Goal: Task Accomplishment & Management: Complete application form

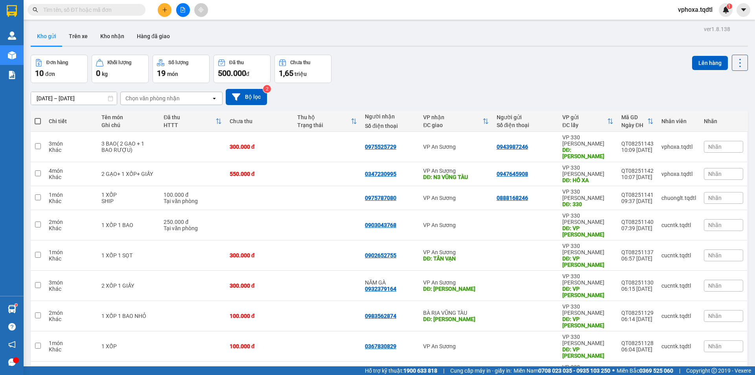
click at [163, 11] on icon "plus" at bounding box center [165, 10] width 6 height 6
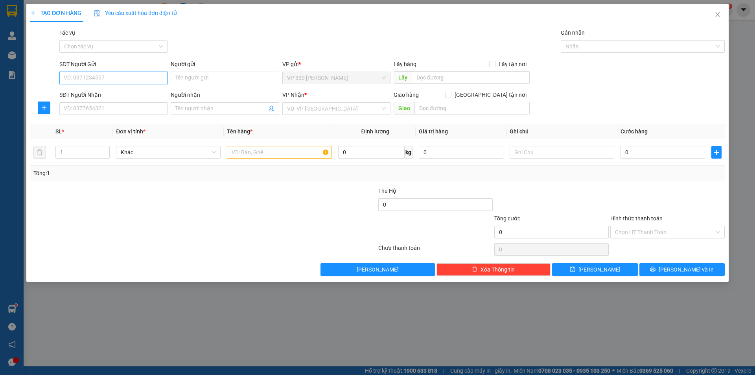
click at [101, 77] on input "SĐT Người Gửi" at bounding box center [113, 78] width 108 height 13
type input "0912424515"
click at [111, 91] on div "0912424515" at bounding box center [113, 93] width 99 height 9
type input "HỒ XÁ"
type input "0918187141"
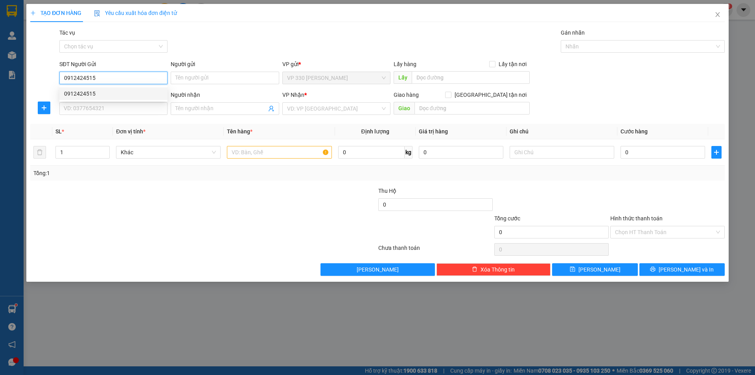
type input "0943045682"
type input "CV [PERSON_NAME]"
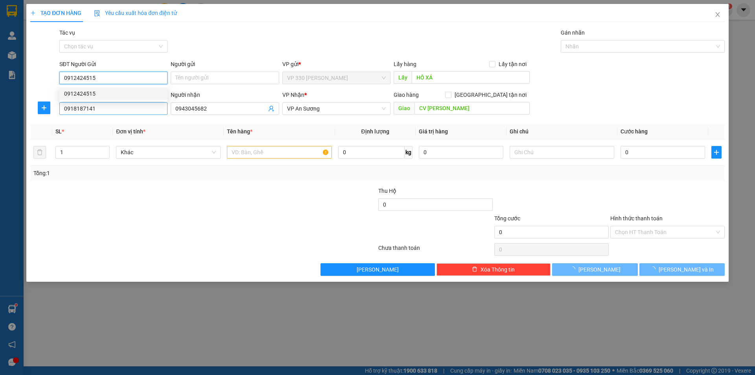
type input "150.000"
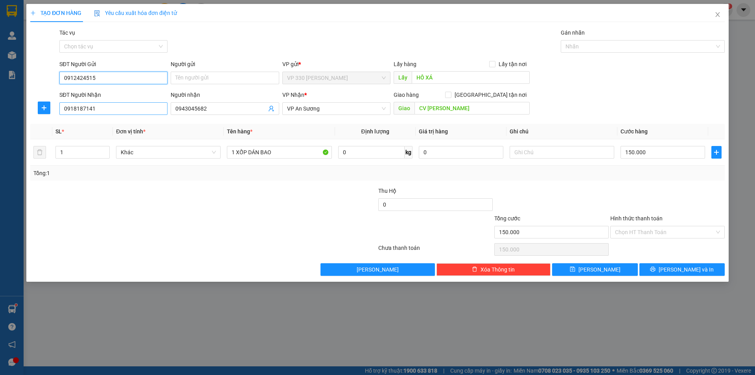
type input "0912424515"
drag, startPoint x: 105, startPoint y: 111, endPoint x: 59, endPoint y: 110, distance: 46.4
click at [59, 110] on div "SĐT Người Nhận 0918187141" at bounding box center [113, 105] width 111 height 28
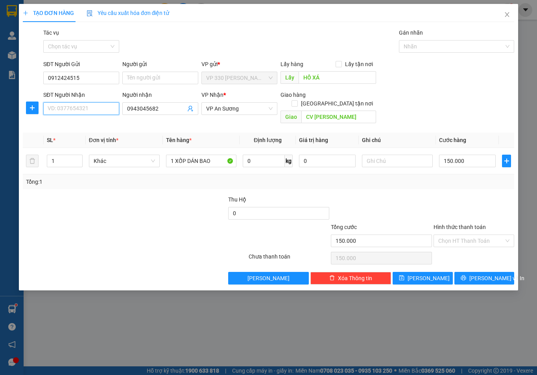
click at [58, 109] on input "SĐT Người Nhận" at bounding box center [81, 108] width 76 height 13
type input "0907824211"
click at [76, 127] on div "0907824211" at bounding box center [81, 124] width 66 height 9
type input "0907824211"
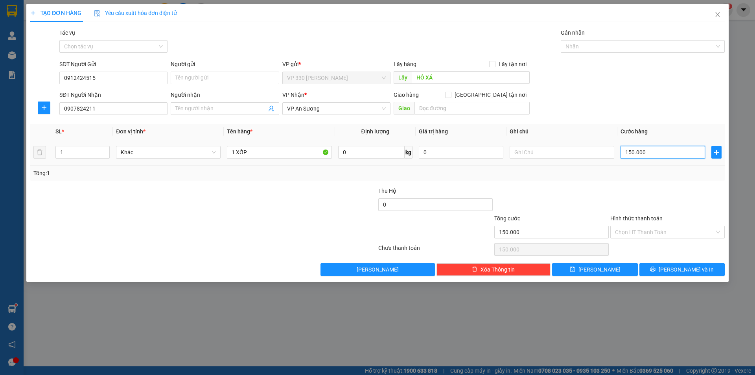
click at [652, 153] on input "150.000" at bounding box center [663, 152] width 85 height 13
type input "0"
click at [264, 153] on input "1 XỐP" at bounding box center [279, 152] width 105 height 13
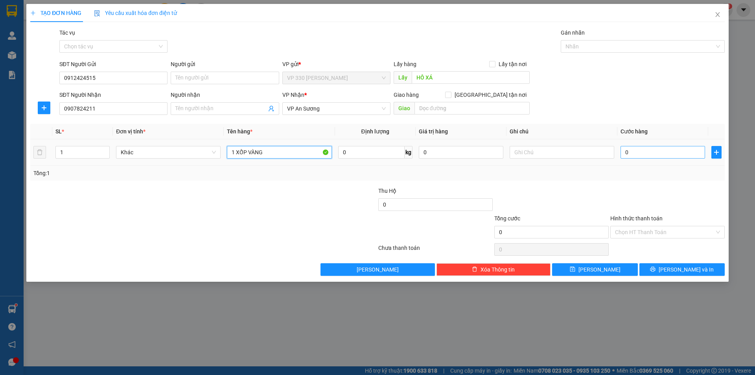
type input "1 XỐP VÀNG"
click at [632, 151] on input "0" at bounding box center [663, 152] width 85 height 13
type input "1"
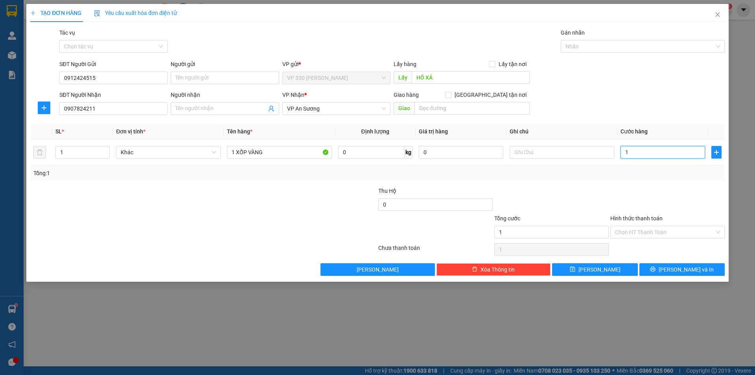
type input "10"
type input "100"
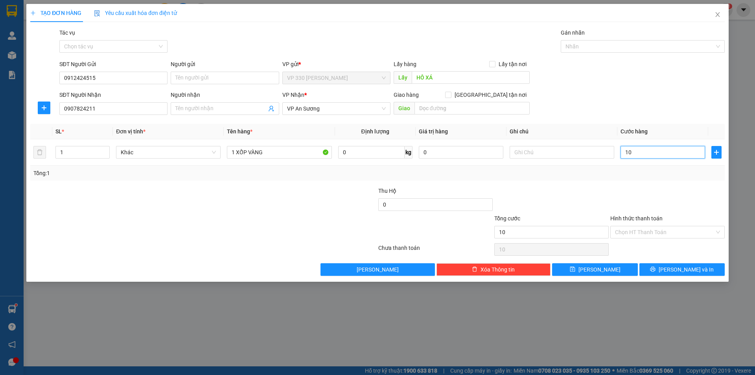
type input "100"
type input "1.000"
type input "10.000"
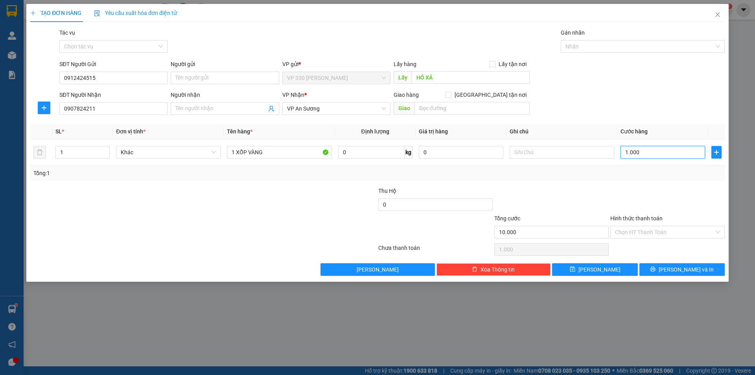
type input "10.000"
type input "100.000"
click at [622, 44] on div at bounding box center [639, 46] width 152 height 9
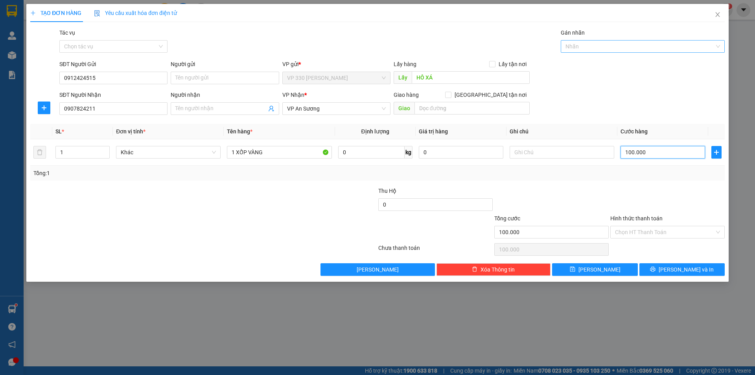
type input "100.000"
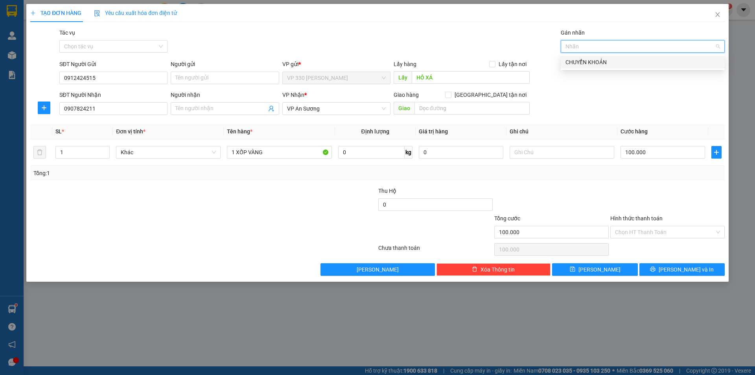
click at [620, 63] on div "CHUYỂN KHOẢN" at bounding box center [643, 62] width 155 height 9
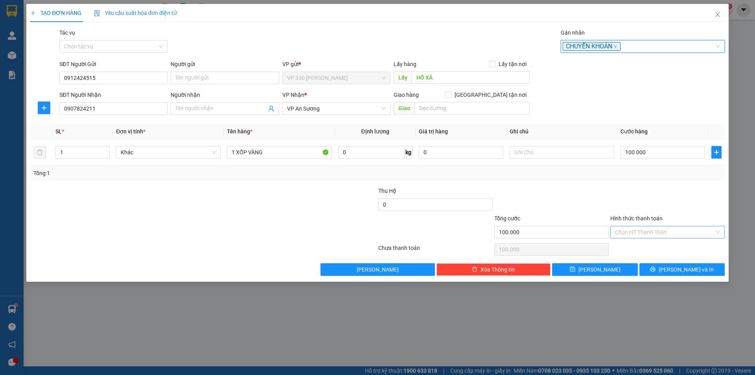
click at [639, 229] on input "Hình thức thanh toán" at bounding box center [665, 232] width 100 height 12
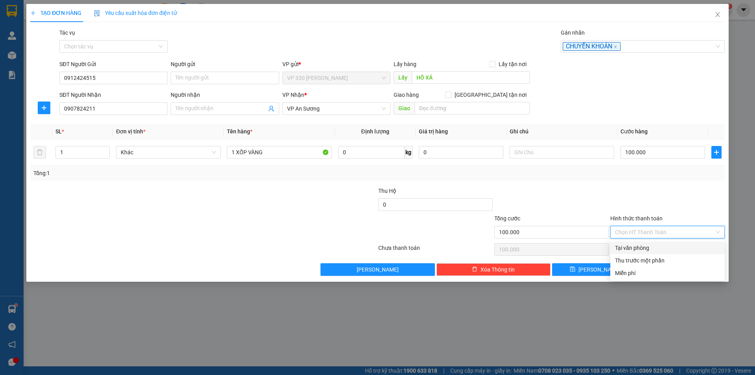
click at [646, 249] on div "Tại văn phòng" at bounding box center [667, 248] width 105 height 9
type input "0"
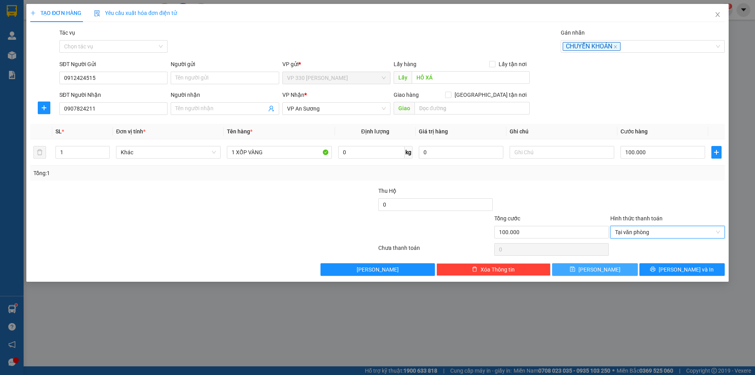
click at [593, 268] on button "[PERSON_NAME]" at bounding box center [594, 269] width 85 height 13
type input "0"
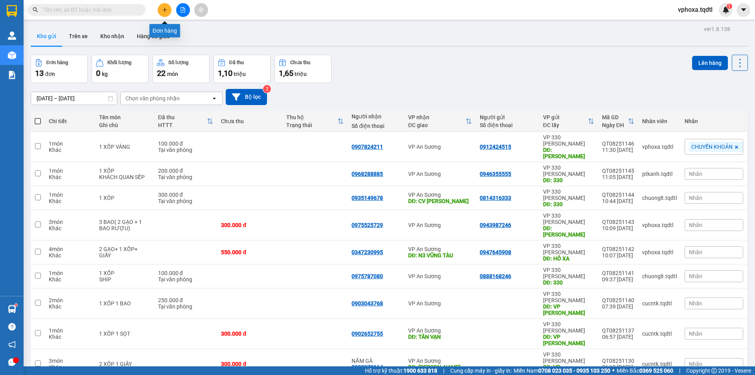
click at [167, 10] on icon "plus" at bounding box center [165, 10] width 6 height 6
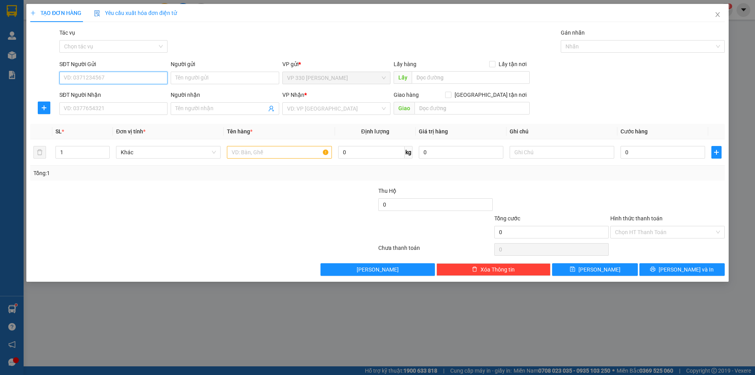
click at [82, 79] on input "SĐT Người Gửi" at bounding box center [113, 78] width 108 height 13
type input "0911063072"
click at [88, 112] on input "SĐT Người Nhận" at bounding box center [113, 108] width 108 height 13
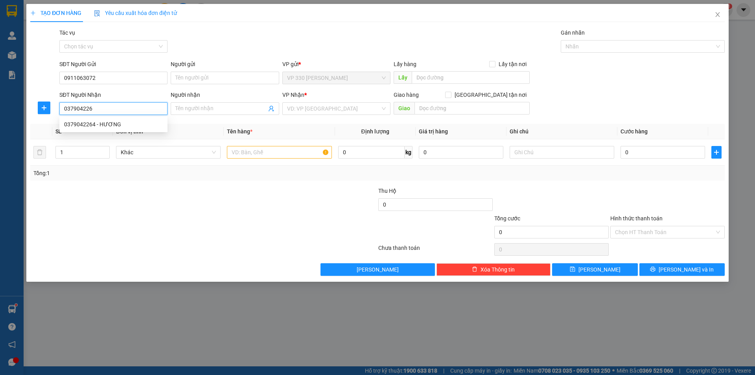
type input "0379042264"
click at [94, 124] on div "0379042264 - HƯƠNG" at bounding box center [113, 124] width 99 height 9
type input "HƯƠNG"
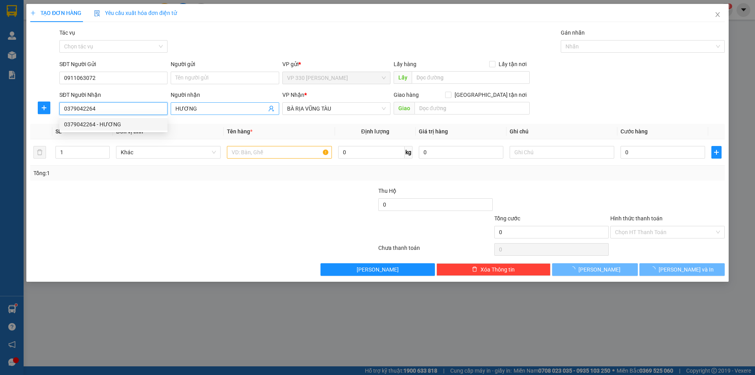
type input "540.000"
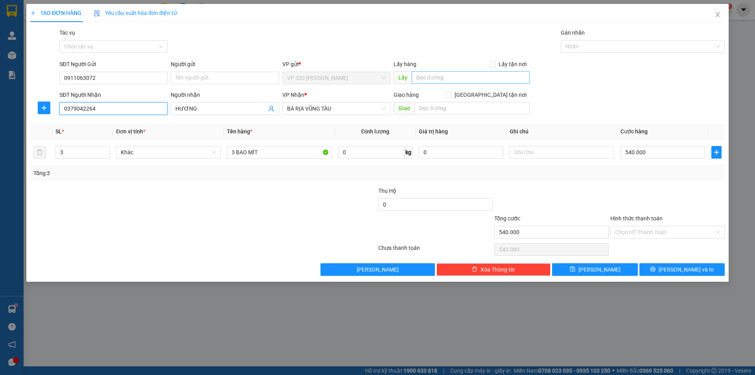
type input "0379042264"
click at [419, 77] on input "text" at bounding box center [471, 77] width 118 height 13
type input "j"
drag, startPoint x: 493, startPoint y: 79, endPoint x: 459, endPoint y: 74, distance: 35.0
click at [459, 74] on input "HỒ XÁ BNNMNB" at bounding box center [471, 77] width 118 height 13
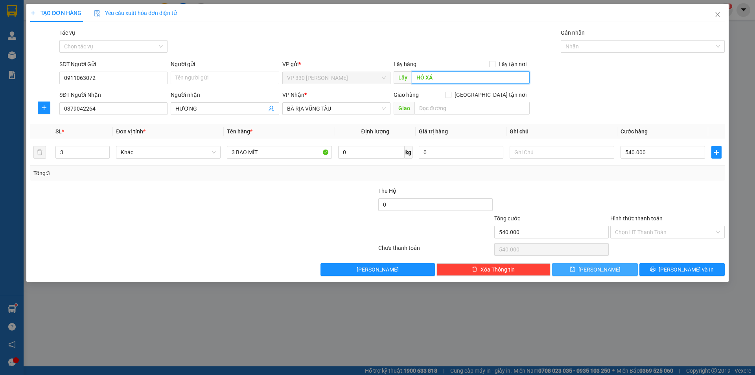
type input "HỒ XÁ"
click at [579, 269] on button "[PERSON_NAME]" at bounding box center [594, 269] width 85 height 13
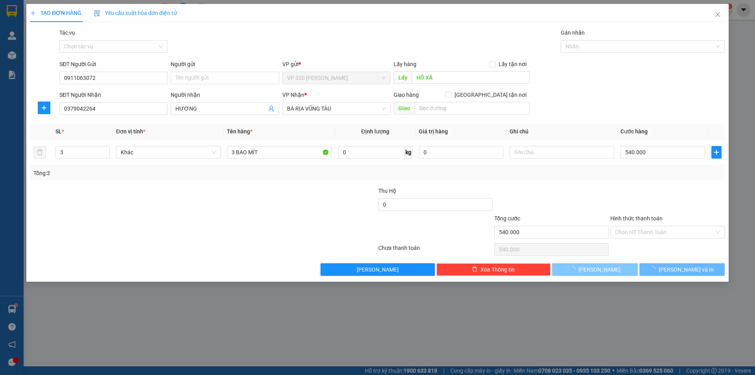
type input "0"
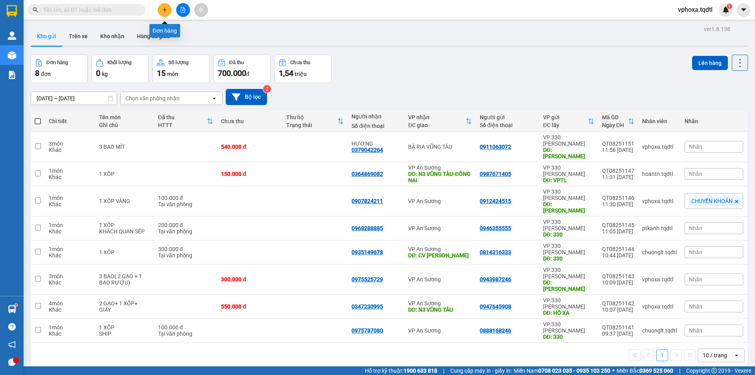
click at [162, 11] on icon "plus" at bounding box center [165, 10] width 6 height 6
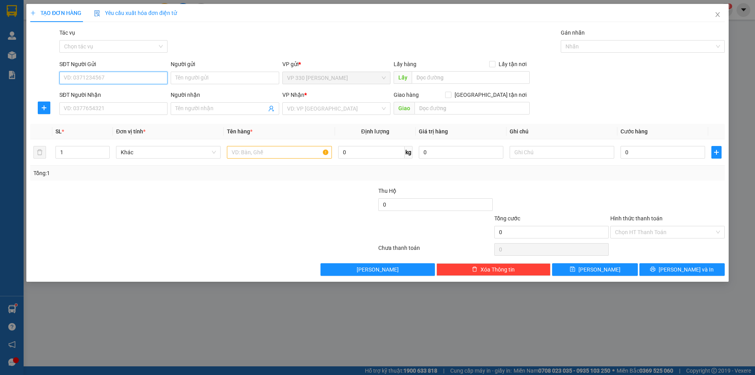
click at [101, 78] on input "SĐT Người Gửi" at bounding box center [113, 78] width 108 height 13
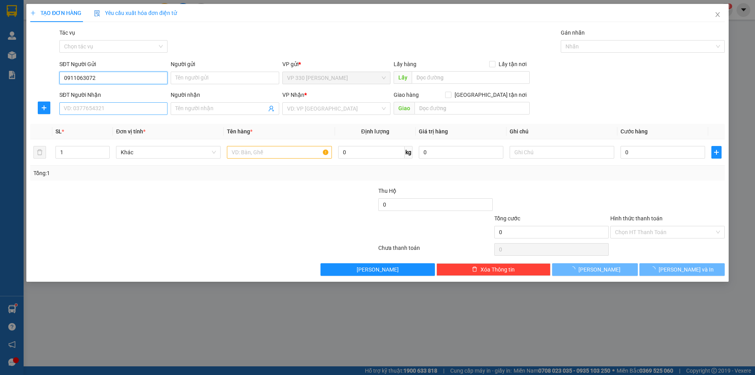
type input "0911063072"
click at [117, 107] on input "SĐT Người Nhận" at bounding box center [113, 108] width 108 height 13
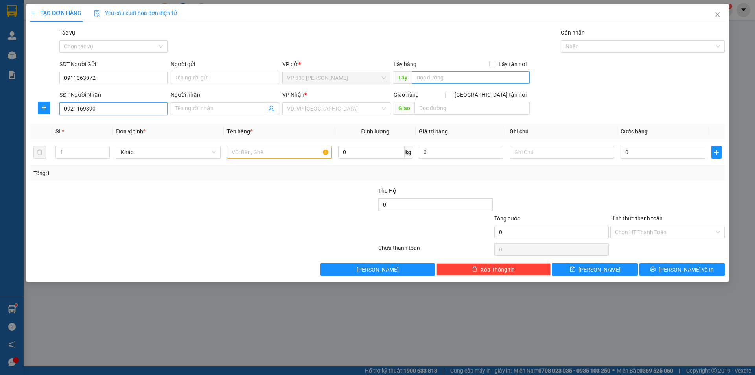
type input "0921169390"
click at [421, 78] on input "text" at bounding box center [471, 77] width 118 height 13
type input "HỒ XÁ"
click at [365, 107] on input "search" at bounding box center [333, 109] width 93 height 12
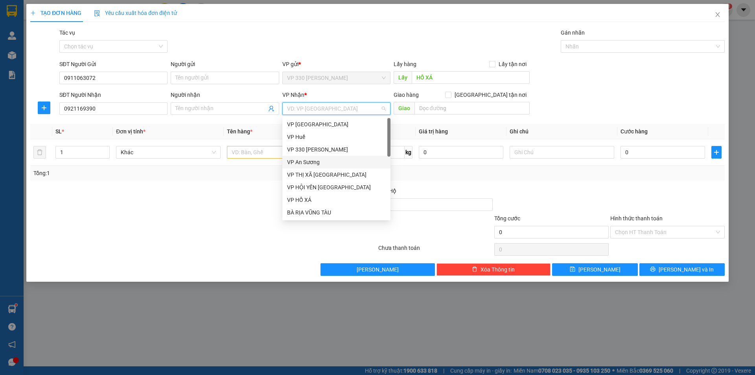
click at [325, 162] on div "VP An Sương" at bounding box center [336, 162] width 99 height 9
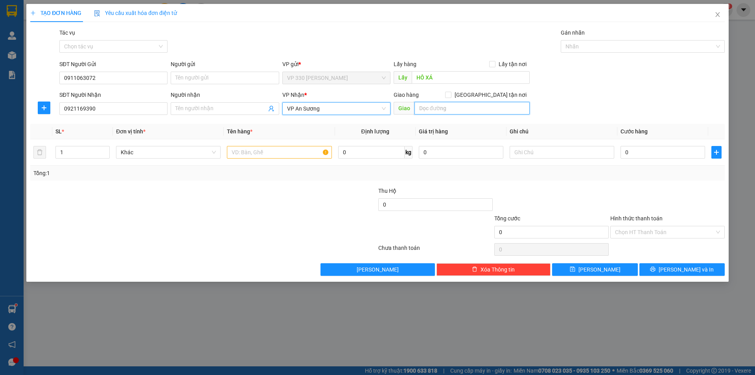
click at [422, 105] on input "text" at bounding box center [472, 108] width 115 height 13
type input "BIÊN HOÀ ĐỒNG NAI"
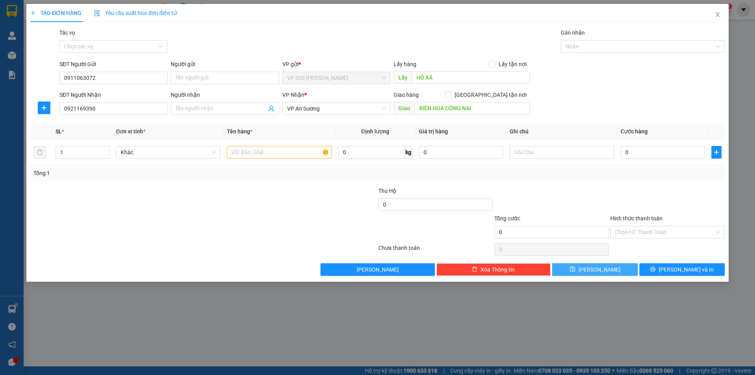
click at [576, 269] on icon "save" at bounding box center [573, 269] width 6 height 6
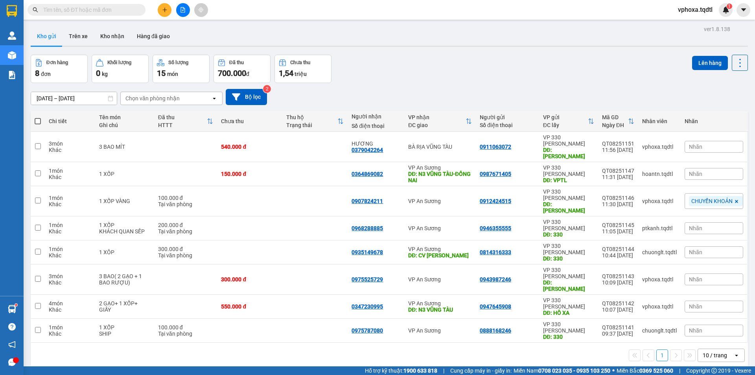
click at [167, 8] on icon "plus" at bounding box center [165, 10] width 6 height 6
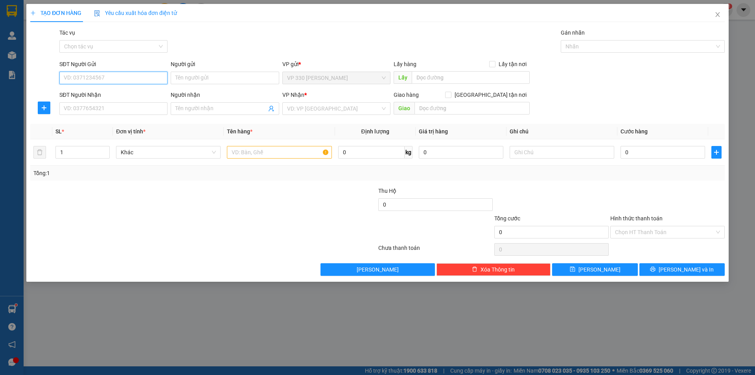
click at [84, 81] on input "SĐT Người Gửi" at bounding box center [113, 78] width 108 height 13
type input "0911063072"
click at [100, 113] on input "SĐT Người Nhận" at bounding box center [113, 108] width 108 height 13
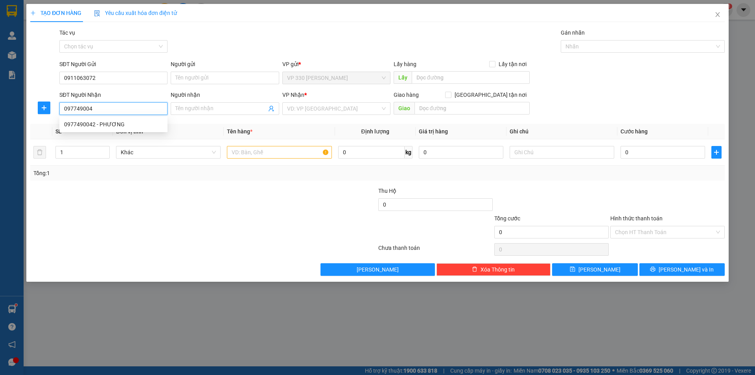
type input "0977490042"
click at [102, 122] on div "0977490042 - PHƯƠNG" at bounding box center [113, 124] width 99 height 9
type input "PHƯƠNG"
type input "CV 30/4 ĐỒNG NAI"
type input "180.000"
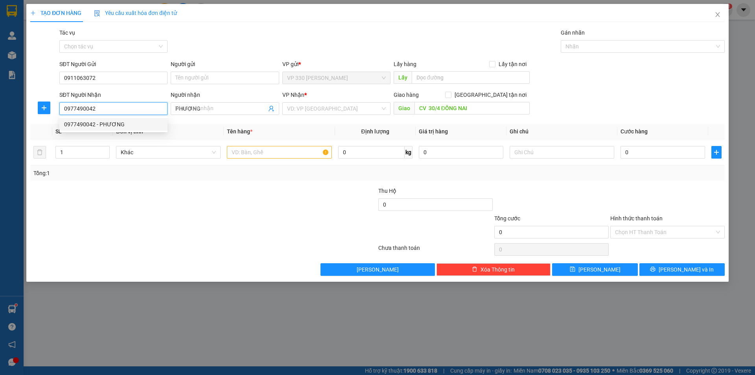
type input "180.000"
type input "0977490042"
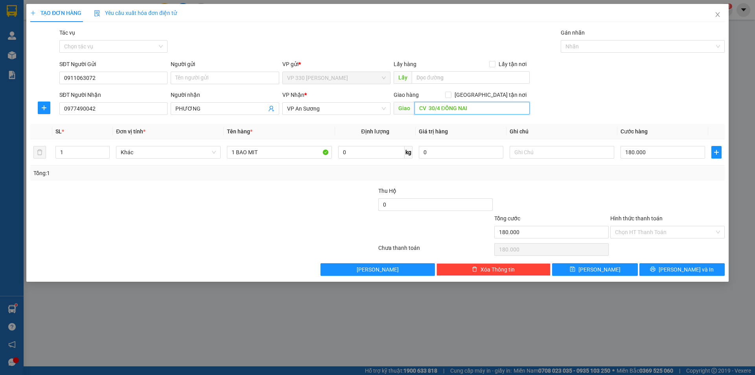
click at [441, 107] on input "CV 30/4 ĐỒNG NAI" at bounding box center [472, 108] width 115 height 13
type input "BIÊN HOÀ ĐÔNG NAI"
click at [598, 271] on span "[PERSON_NAME]" at bounding box center [600, 269] width 42 height 9
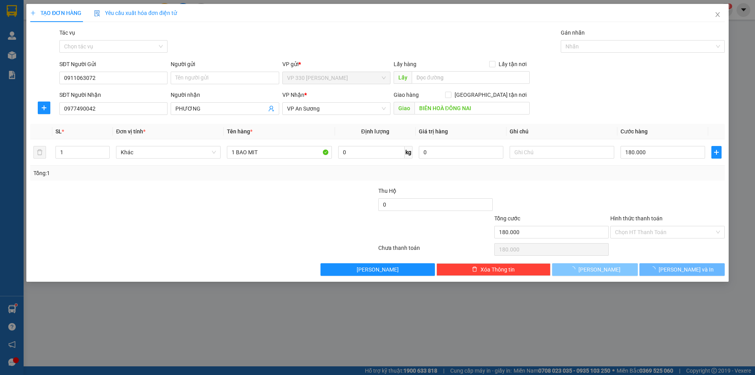
type input "0"
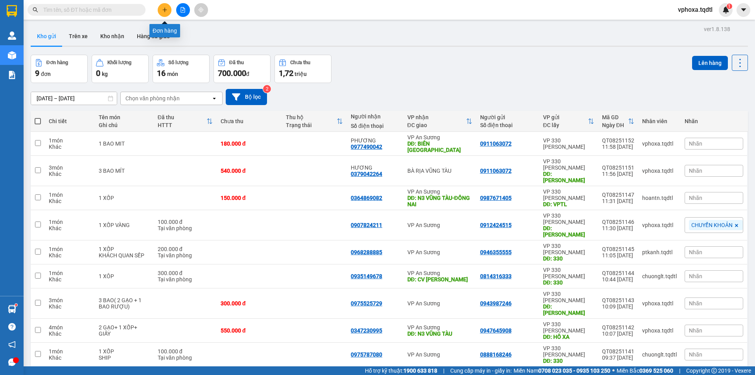
click at [162, 9] on icon "plus" at bounding box center [165, 10] width 6 height 6
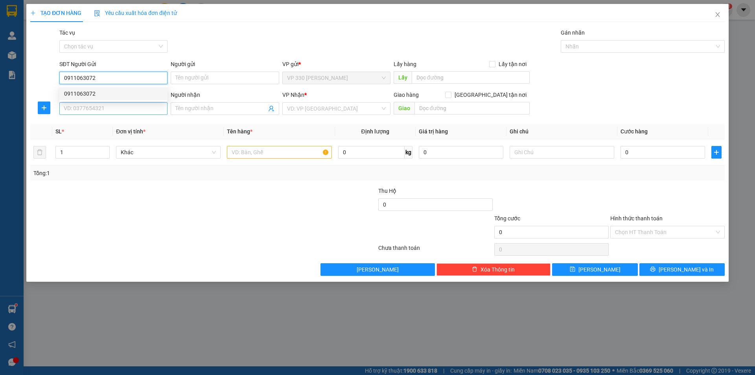
type input "0911063072"
click at [116, 112] on input "SĐT Người Nhận" at bounding box center [113, 108] width 108 height 13
type input "0345051982"
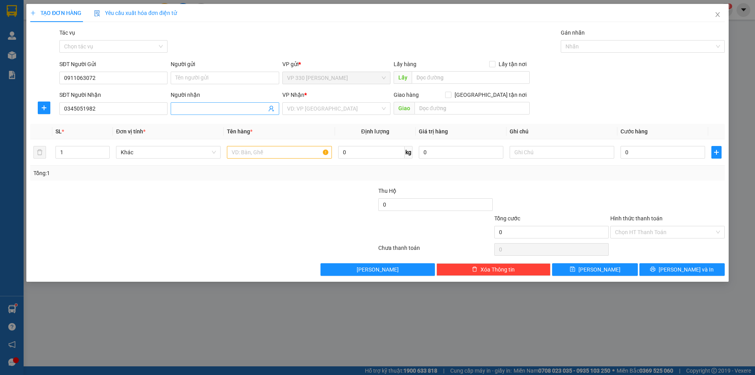
click at [196, 111] on input "Người nhận" at bounding box center [220, 108] width 91 height 9
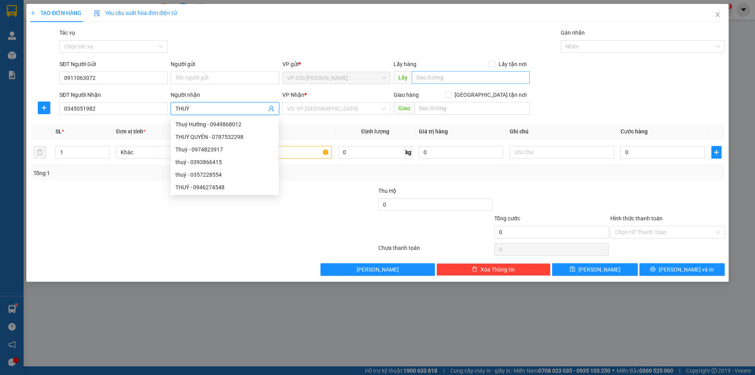
type input "THUÝ"
click at [417, 81] on input "text" at bounding box center [471, 77] width 118 height 13
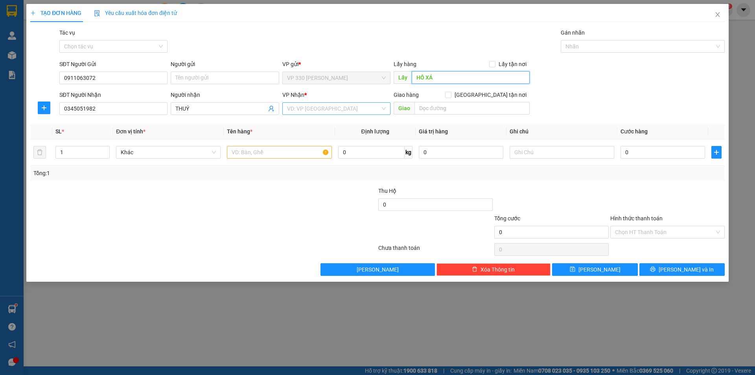
type input "HỒ XÁ"
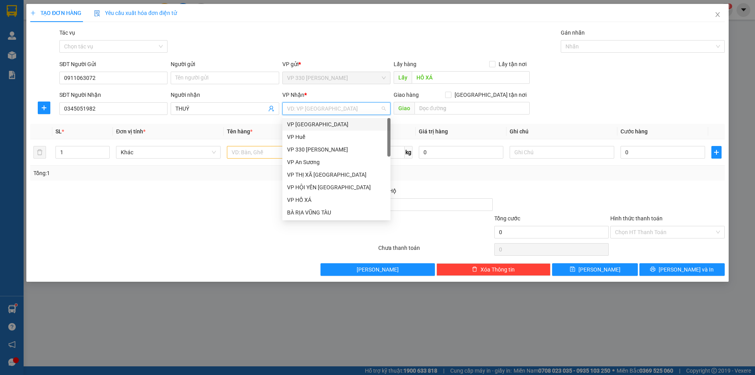
click at [313, 107] on input "search" at bounding box center [333, 109] width 93 height 12
click at [313, 162] on div "VP An Sương" at bounding box center [336, 162] width 99 height 9
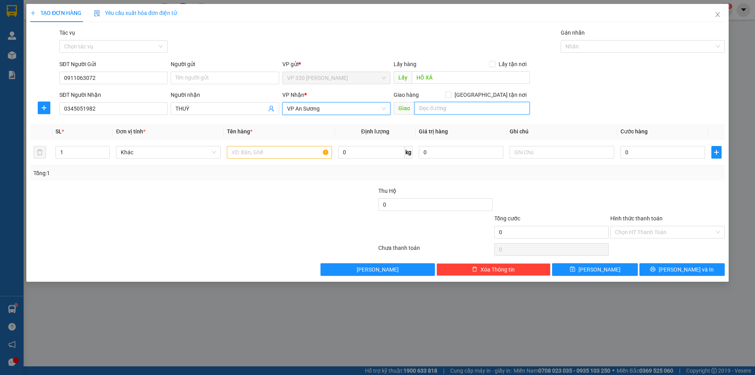
click at [443, 109] on input "text" at bounding box center [472, 108] width 115 height 13
type input "CV SÓNG THẦN"
click at [79, 153] on input "1" at bounding box center [83, 152] width 54 height 12
type input "2"
click at [238, 152] on input "text" at bounding box center [279, 152] width 105 height 13
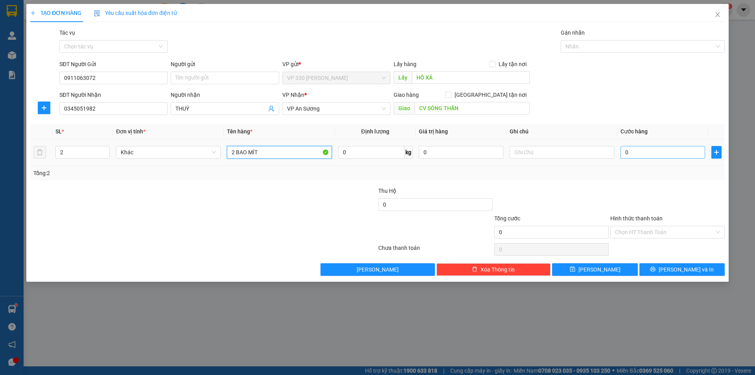
type input "2 BAO MÍT"
click at [644, 153] on input "0" at bounding box center [663, 152] width 85 height 13
type input "03"
type input "3"
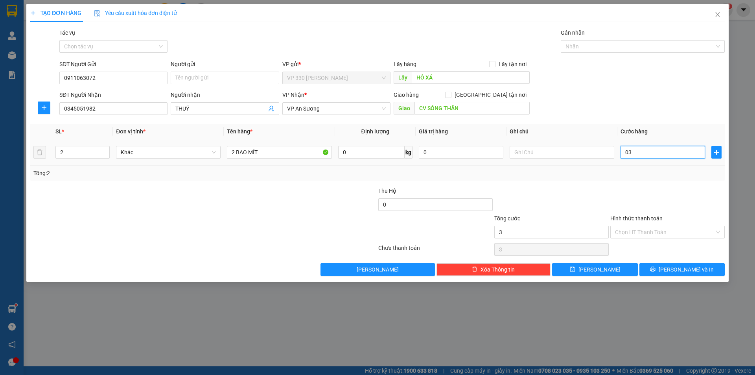
type input "036"
type input "36"
type input "0.360"
type input "360"
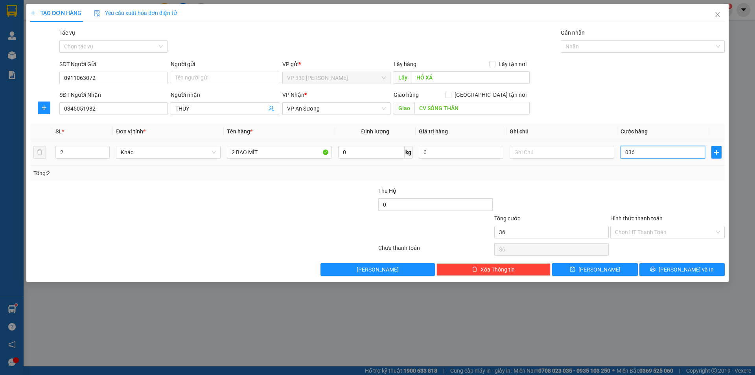
type input "360"
type input "03.600"
type input "3.600"
type input "036.000"
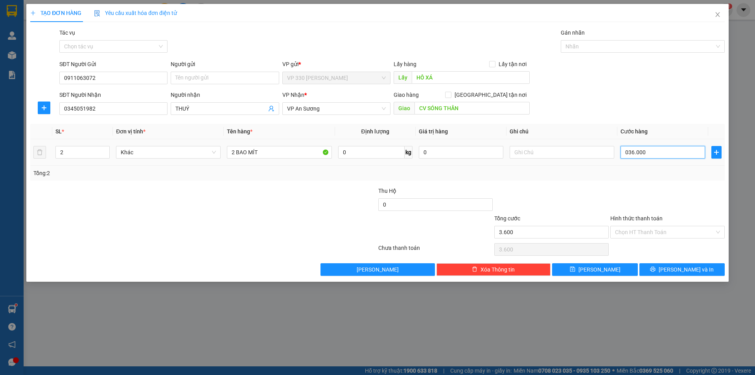
type input "36.000"
type input "0.360.000"
type input "360.000"
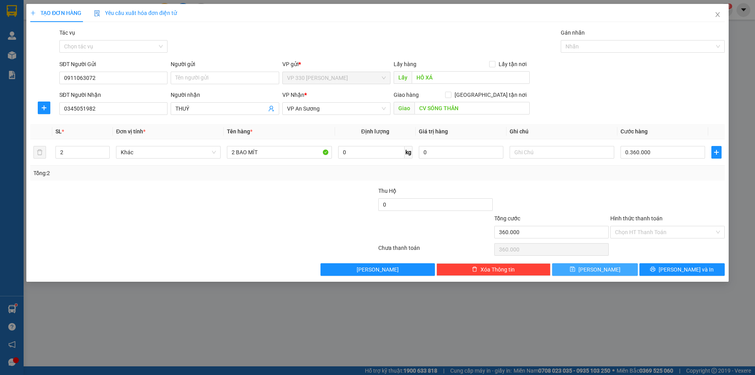
type input "360.000"
click at [616, 269] on button "[PERSON_NAME]" at bounding box center [594, 269] width 85 height 13
type input "1"
type input "0"
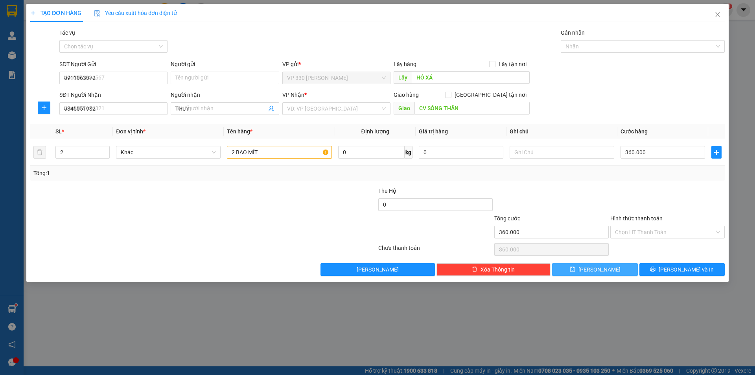
type input "0"
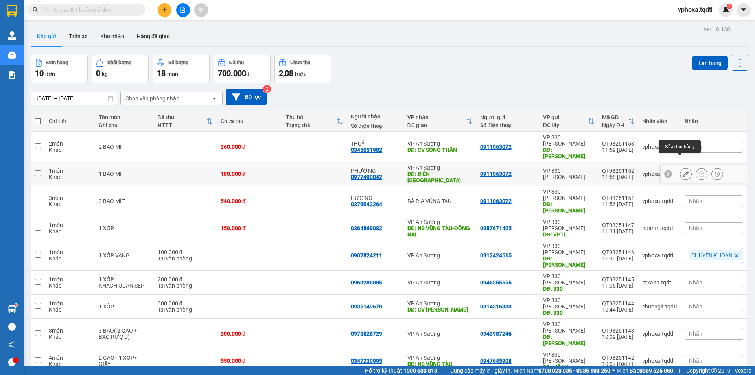
click at [683, 171] on icon at bounding box center [686, 174] width 6 height 6
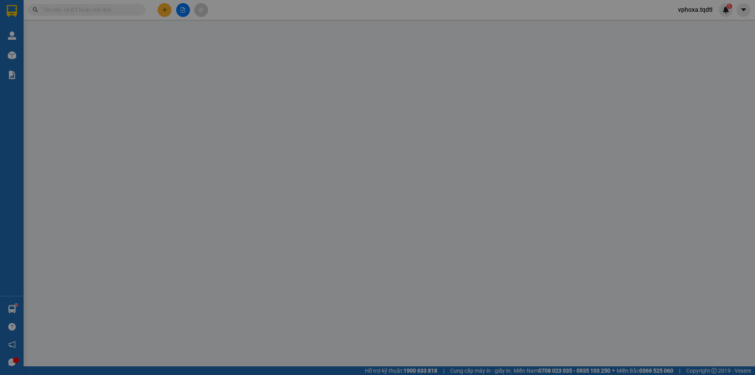
type input "0911063072"
type input "0977490042"
type input "PHƯƠNG"
type input "BIÊN HOÀ ĐÔNG NAI"
type input "180.000"
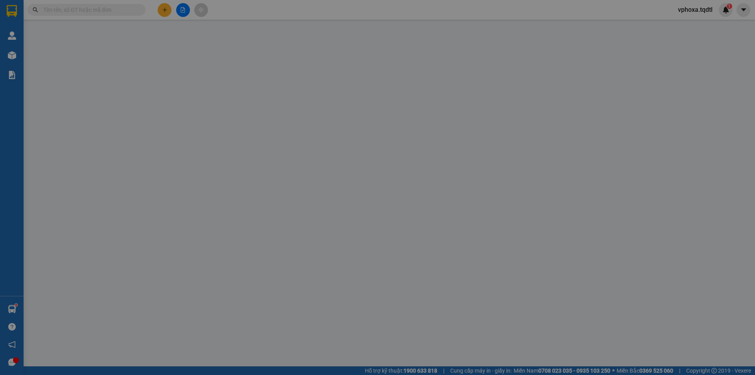
type input "180.000"
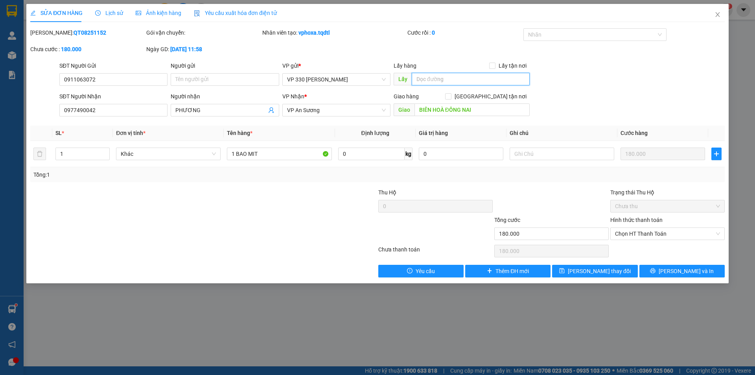
click at [417, 75] on input "text" at bounding box center [471, 79] width 118 height 13
type input "HỒ XÁ"
click at [617, 270] on button "[PERSON_NAME] thay đổi" at bounding box center [594, 271] width 85 height 13
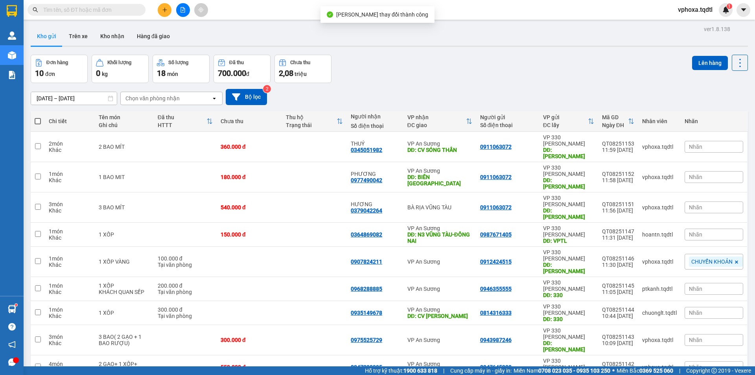
click at [164, 12] on icon "plus" at bounding box center [165, 10] width 6 height 6
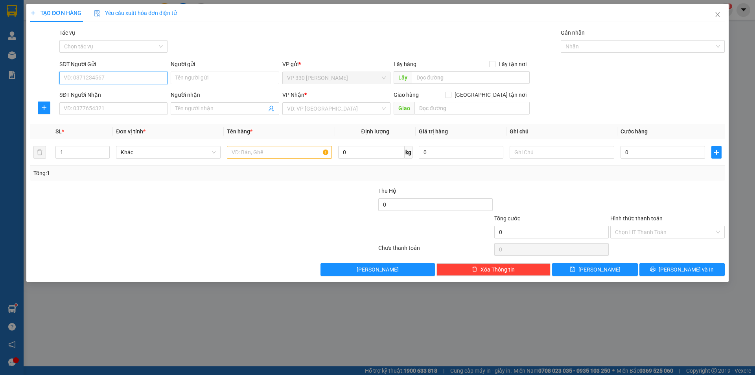
click at [123, 79] on input "SĐT Người Gửi" at bounding box center [113, 78] width 108 height 13
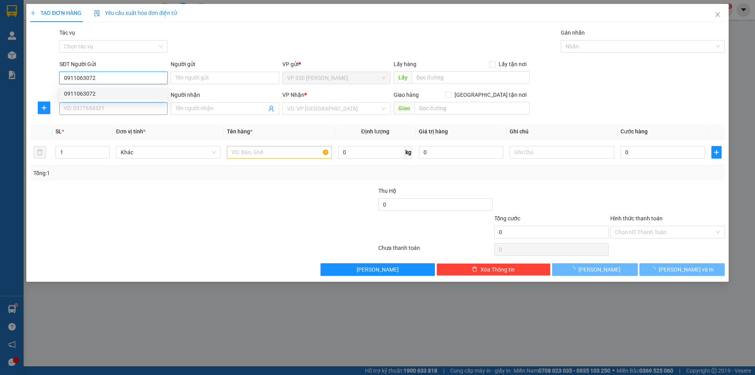
type input "0911063072"
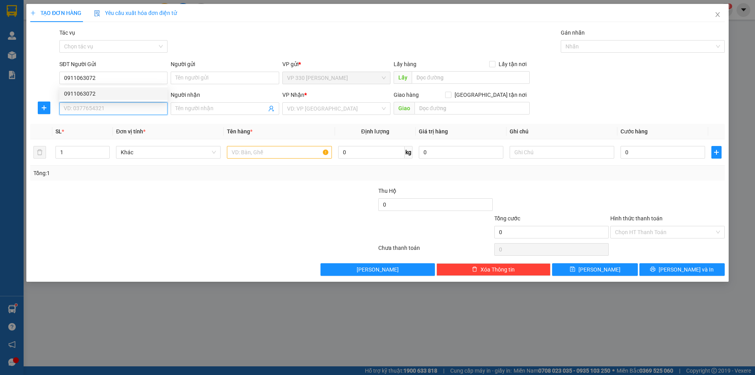
click at [118, 112] on input "SĐT Người Nhận" at bounding box center [113, 108] width 108 height 13
type input "0983104602"
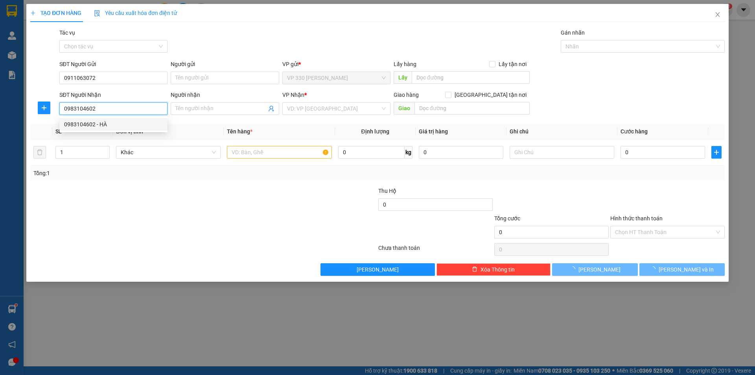
click at [119, 126] on div "0983104602 - HÀ" at bounding box center [113, 124] width 99 height 9
type input "HÀ"
type input "180.000"
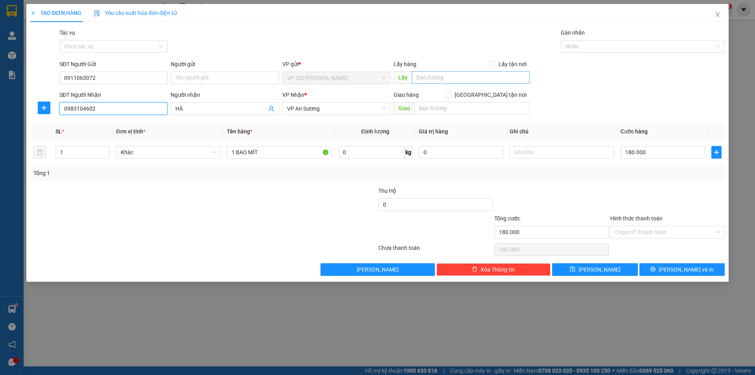
type input "0983104602"
click at [417, 78] on input "text" at bounding box center [471, 77] width 118 height 13
type input "HỒ XÁ"
click at [585, 269] on button "[PERSON_NAME]" at bounding box center [594, 269] width 85 height 13
type input "0"
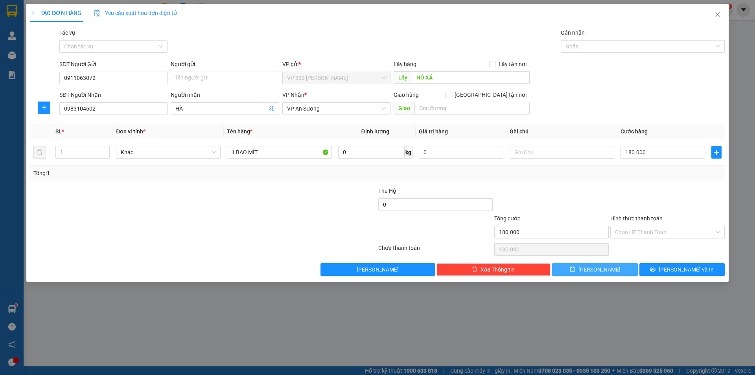
type input "0"
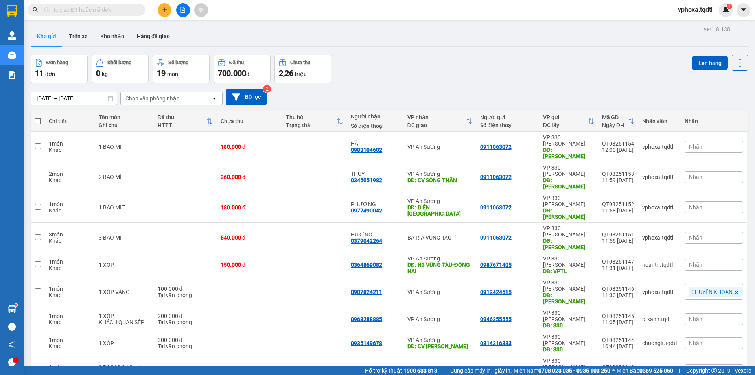
click at [120, 9] on input "text" at bounding box center [89, 10] width 93 height 9
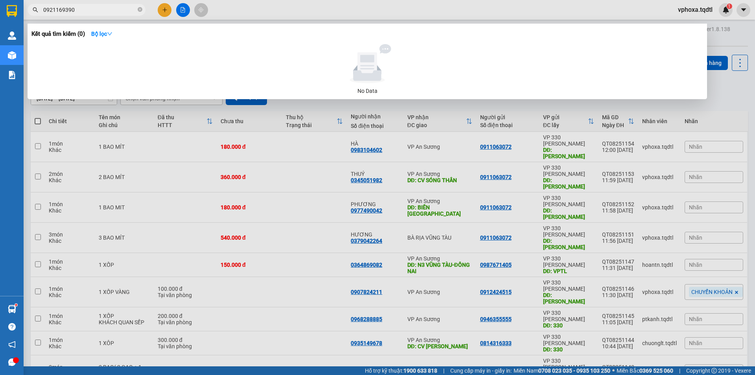
type input "0921169390"
click at [226, 31] on div "Kết quả tìm kiếm ( 0 ) Bộ lọc" at bounding box center [367, 34] width 672 height 13
click at [264, 50] on div at bounding box center [368, 63] width 666 height 39
click at [719, 80] on div at bounding box center [377, 187] width 755 height 375
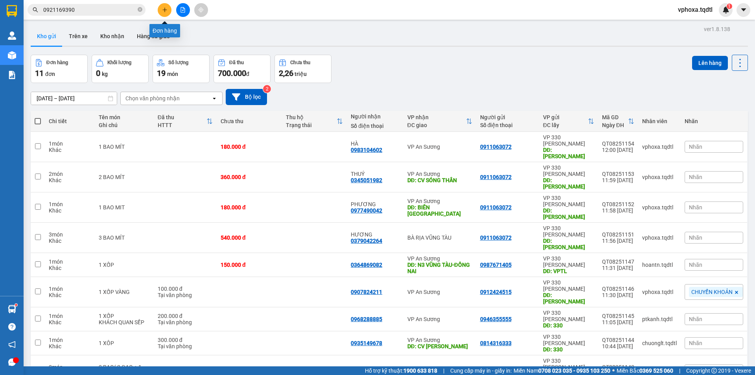
click at [163, 9] on icon "plus" at bounding box center [165, 10] width 6 height 6
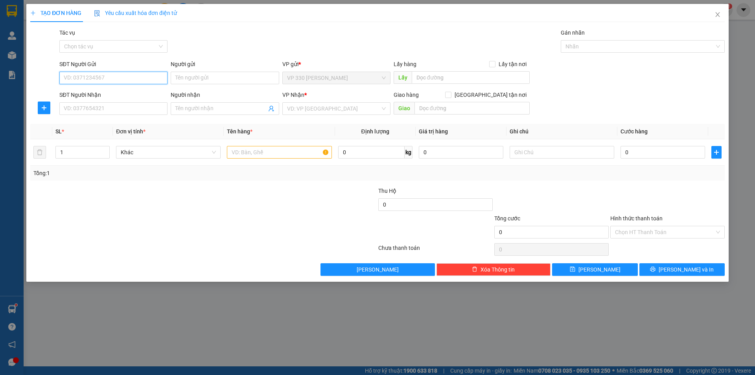
click at [83, 77] on input "SĐT Người Gửi" at bounding box center [113, 78] width 108 height 13
type input "0911063072"
click at [87, 107] on input "SĐT Người Nhận" at bounding box center [113, 108] width 108 height 13
type input "0921169390"
click at [421, 74] on input "text" at bounding box center [471, 77] width 118 height 13
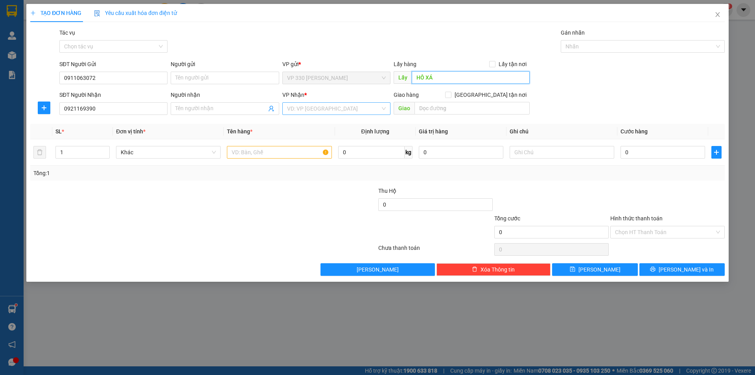
type input "HỒ XÁ"
click at [371, 110] on input "search" at bounding box center [333, 109] width 93 height 12
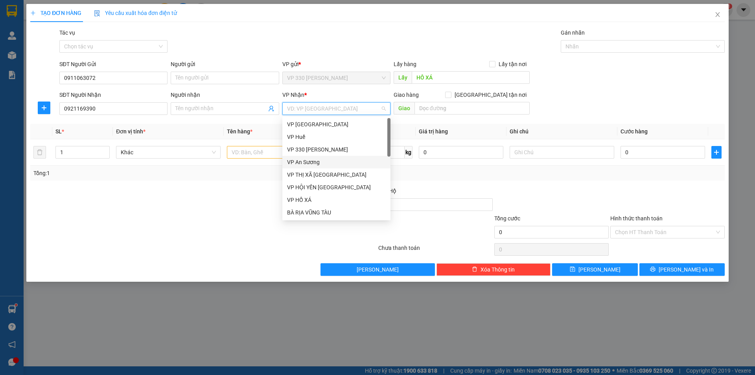
click at [318, 161] on div "VP An Sương" at bounding box center [336, 162] width 99 height 9
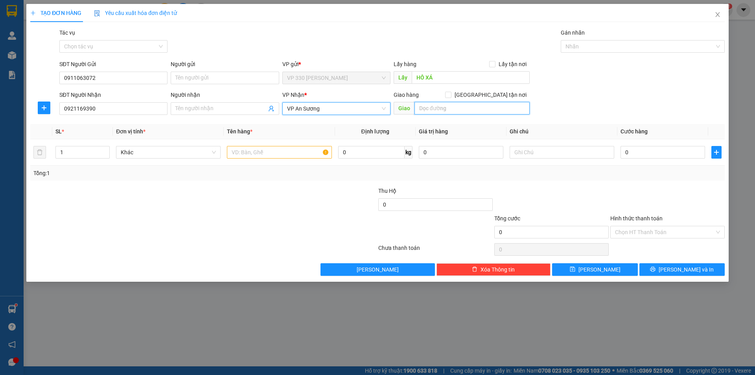
click at [452, 106] on input "text" at bounding box center [472, 108] width 115 height 13
type input "BIÊN HOÀ ĐỒNG NAI"
click at [251, 154] on input "text" at bounding box center [279, 152] width 105 height 13
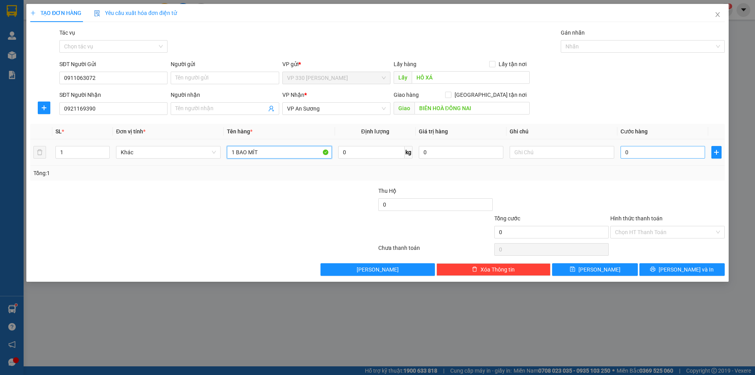
type input "1 BAO MÍT"
click at [660, 155] on input "0" at bounding box center [663, 152] width 85 height 13
type input "1"
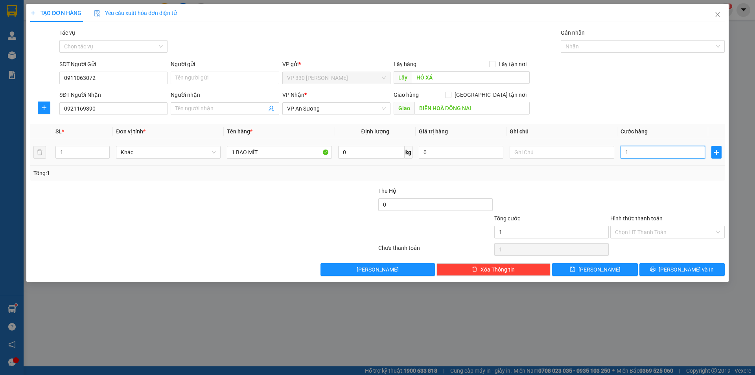
type input "18"
type input "180"
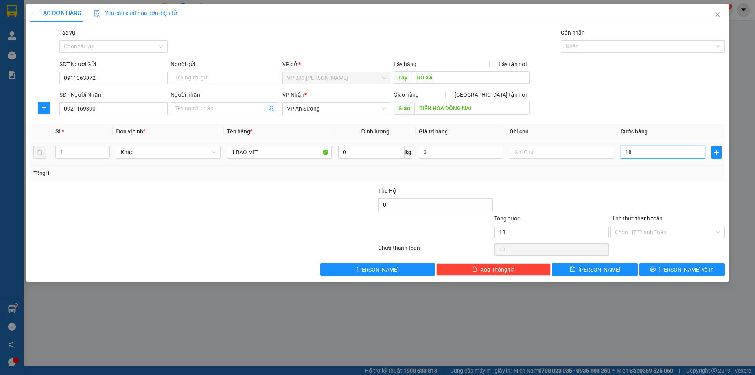
type input "180"
type input "1.800"
type input "18.000"
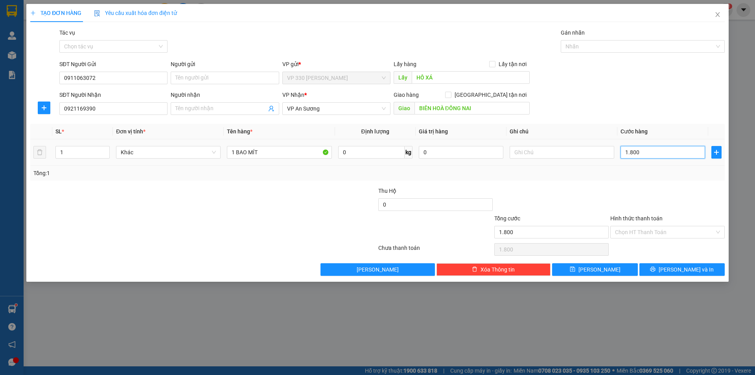
type input "18.000"
type input "180.000"
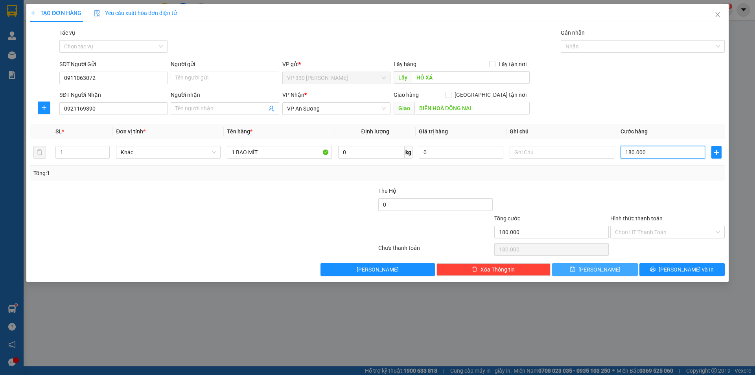
type input "180.000"
click at [600, 267] on span "[PERSON_NAME]" at bounding box center [600, 269] width 42 height 9
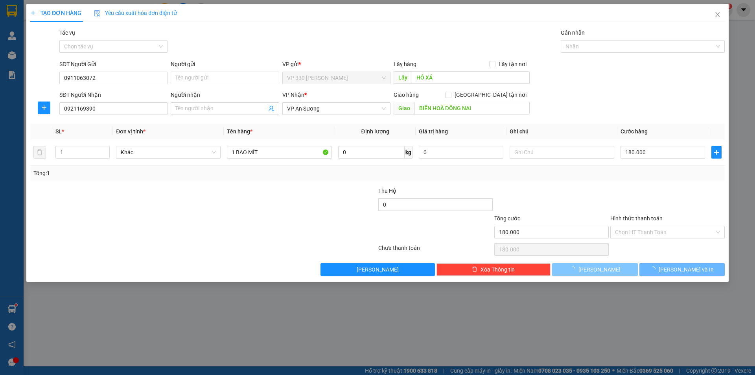
type input "0"
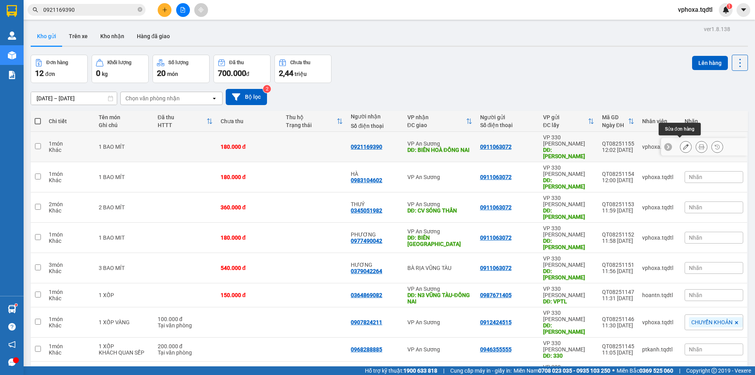
click at [683, 144] on icon at bounding box center [686, 147] width 6 height 6
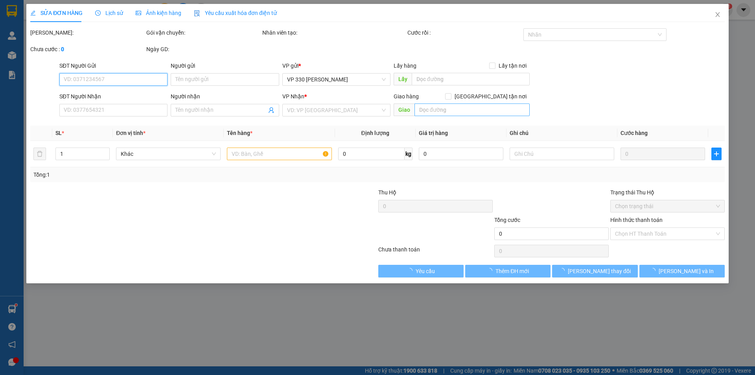
type input "0911063072"
type input "HỒ XÁ"
type input "0921169390"
type input "BIÊN HOÀ ĐỒNG NAI"
type input "180.000"
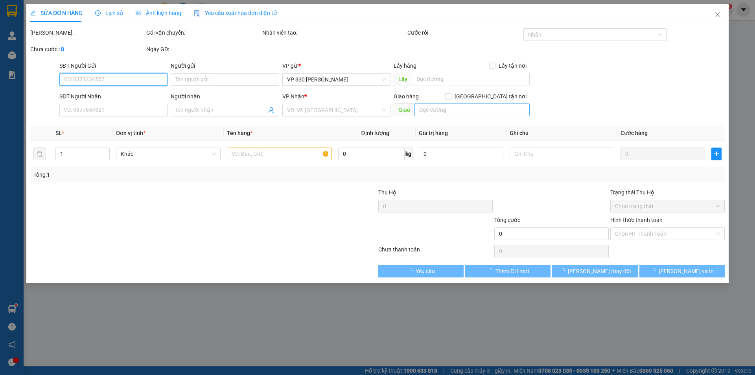
type input "180.000"
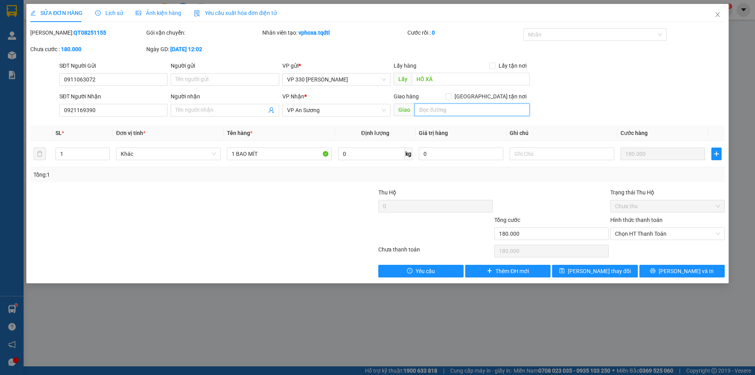
type input "D"
type input "ĐÔNG HOÀ _ [GEOGRAPHIC_DATA]"
click at [574, 272] on button "[PERSON_NAME] thay đổi" at bounding box center [594, 271] width 85 height 13
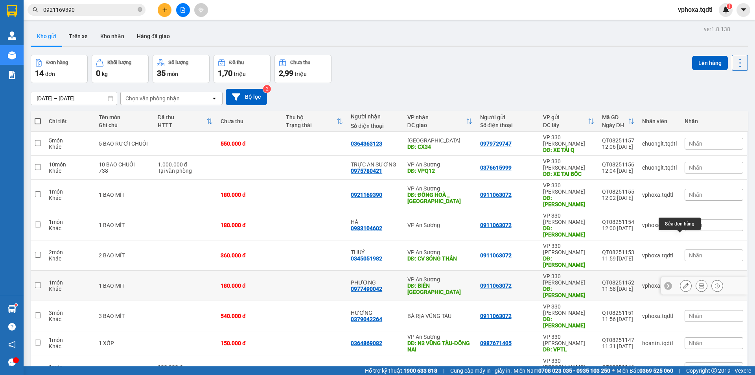
click at [683, 283] on icon at bounding box center [686, 286] width 6 height 6
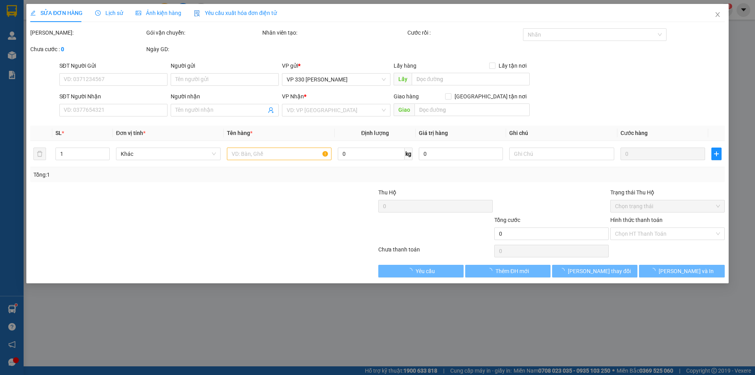
type input "0911063072"
type input "HỒ XÁ"
type input "0977490042"
type input "PHƯƠNG"
type input "BIÊN HOÀ ĐÔNG NAI"
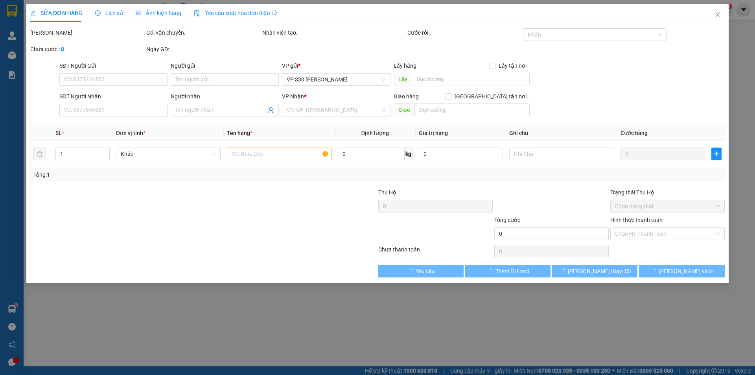
type input "180.000"
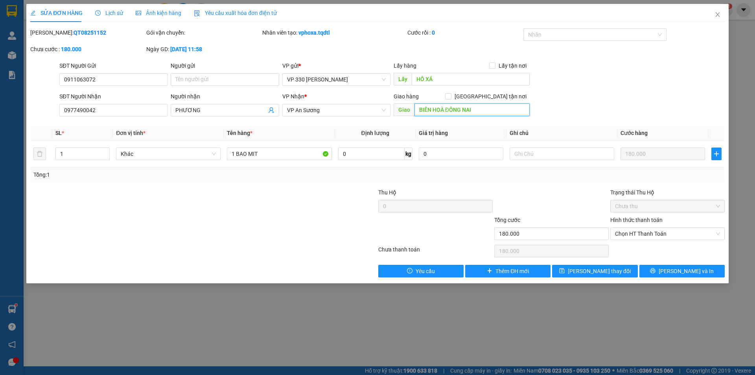
click at [419, 109] on input "BIÊN HOÀ ĐÔNG NAI" at bounding box center [472, 109] width 115 height 13
type input "CV 30/4 BIÊN [GEOGRAPHIC_DATA]"
click at [596, 270] on span "[PERSON_NAME] thay đổi" at bounding box center [599, 271] width 63 height 9
